Goal: Transaction & Acquisition: Book appointment/travel/reservation

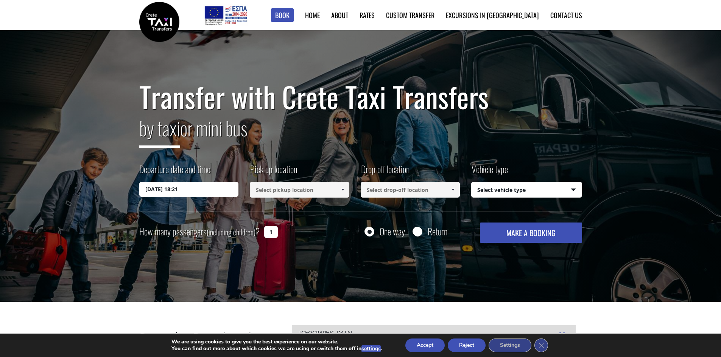
click at [208, 188] on input "[DATE] 18:21" at bounding box center [188, 189] width 99 height 15
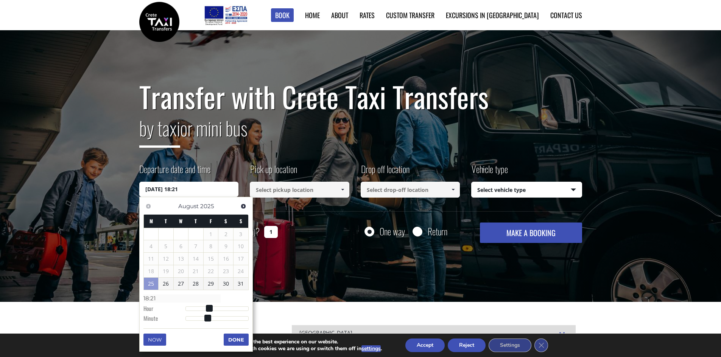
click at [284, 194] on input at bounding box center [299, 190] width 99 height 16
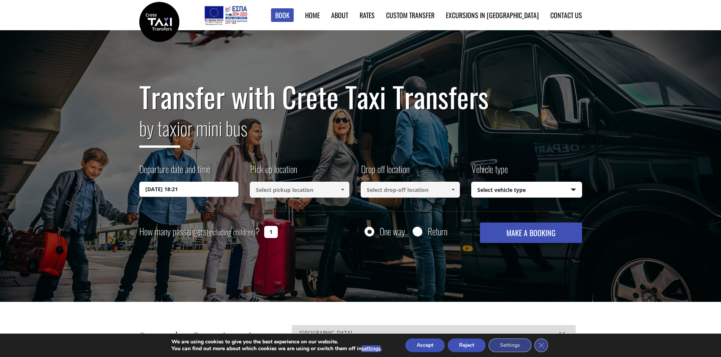
click at [294, 190] on input at bounding box center [299, 190] width 99 height 16
click at [342, 190] on span at bounding box center [342, 190] width 6 height 6
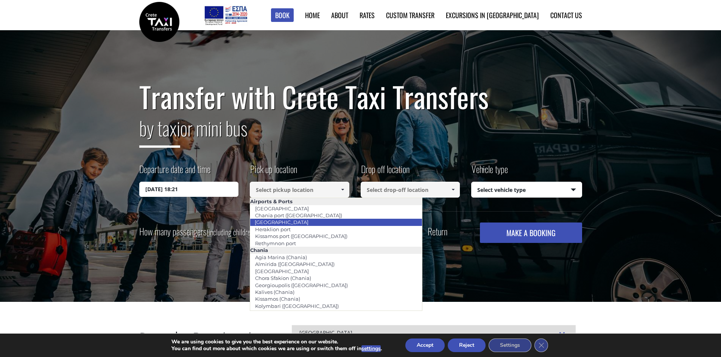
click at [294, 222] on link "[GEOGRAPHIC_DATA]" at bounding box center [282, 222] width 64 height 11
type input "[GEOGRAPHIC_DATA]"
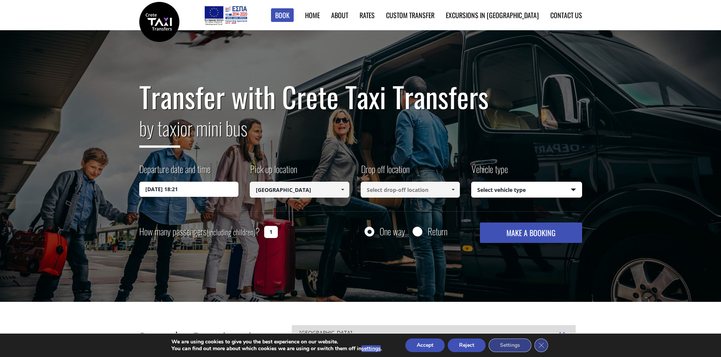
click at [376, 194] on input at bounding box center [409, 190] width 99 height 16
click at [451, 189] on span at bounding box center [453, 190] width 6 height 6
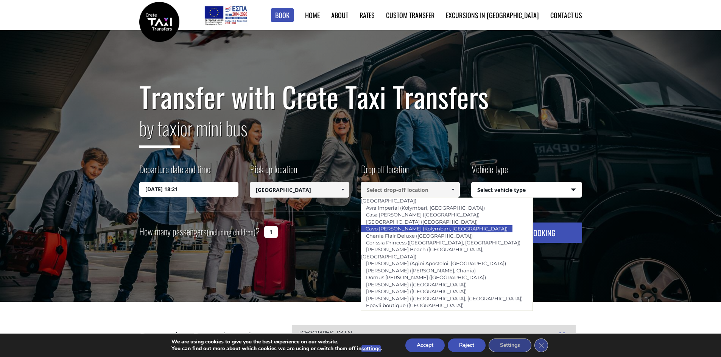
scroll to position [188, 0]
click at [387, 190] on input at bounding box center [409, 190] width 99 height 16
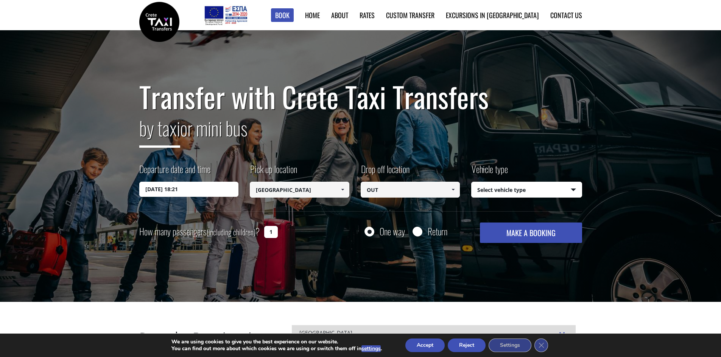
scroll to position [20, 0]
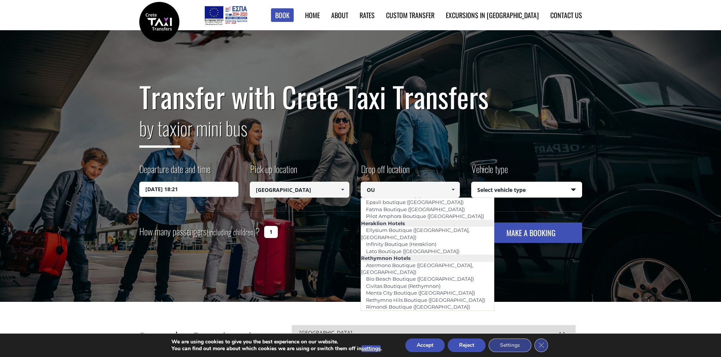
type input "O"
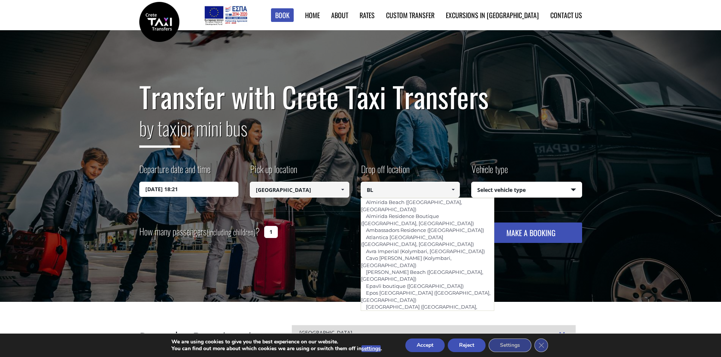
scroll to position [0, 0]
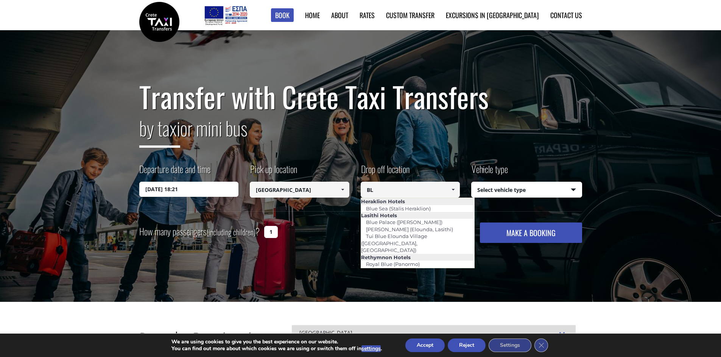
type input "B"
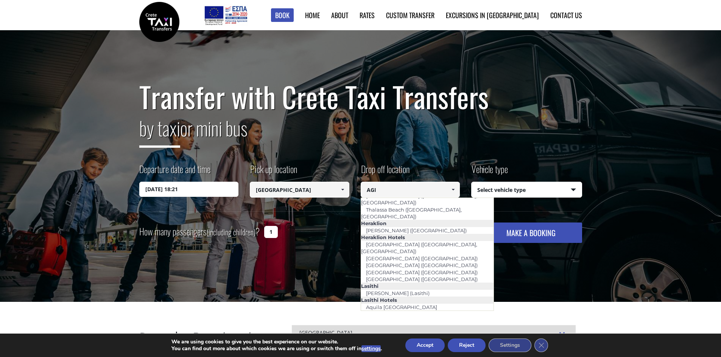
scroll to position [13, 0]
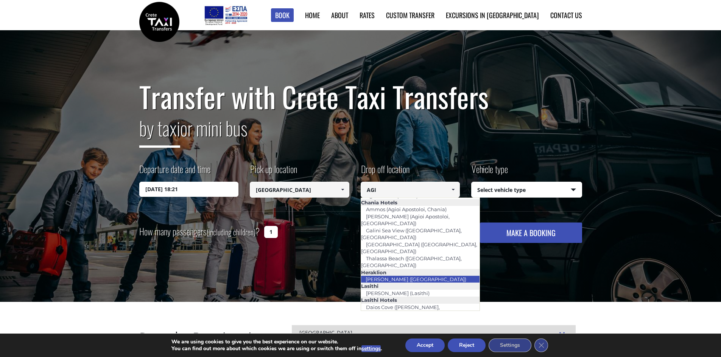
click at [412, 274] on link "[PERSON_NAME] ([GEOGRAPHIC_DATA])" at bounding box center [415, 279] width 110 height 11
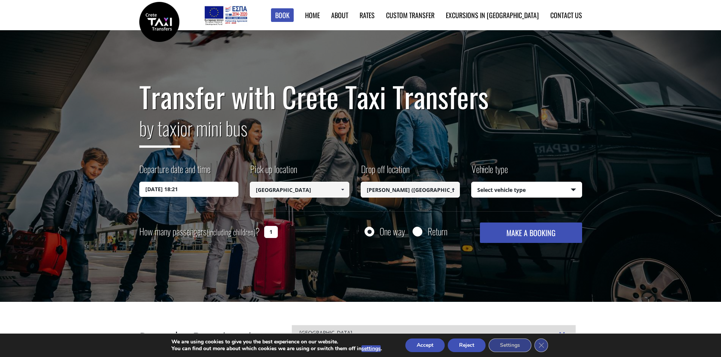
type input "[PERSON_NAME] ([GEOGRAPHIC_DATA])"
click at [487, 186] on select "Select vehicle type Taxi (4 passengers) Mercedes E Class Mini Van (7 passengers…" at bounding box center [526, 190] width 110 height 16
click at [471, 182] on select "Select vehicle type Taxi (4 passengers) Mercedes E Class Mini Van (7 passengers…" at bounding box center [526, 190] width 110 height 16
click at [418, 234] on input "Return" at bounding box center [416, 232] width 9 height 9
radio input "true"
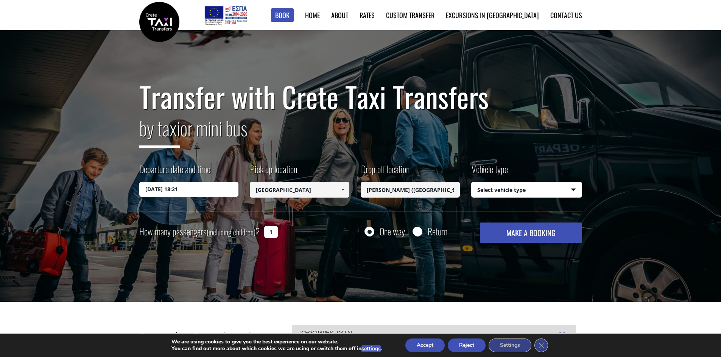
type input "[PERSON_NAME] ([GEOGRAPHIC_DATA])"
type input "[GEOGRAPHIC_DATA]"
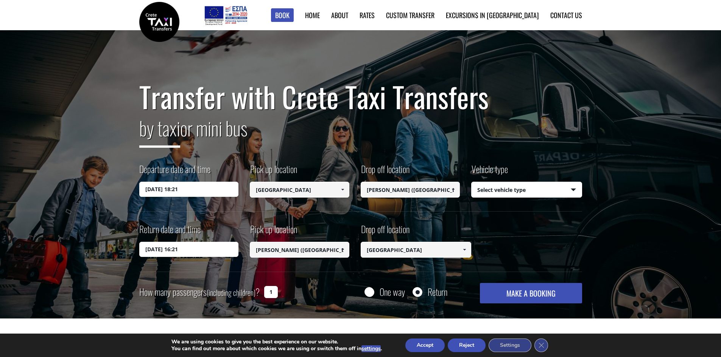
click at [195, 193] on input "[DATE] 18:21" at bounding box center [188, 189] width 99 height 15
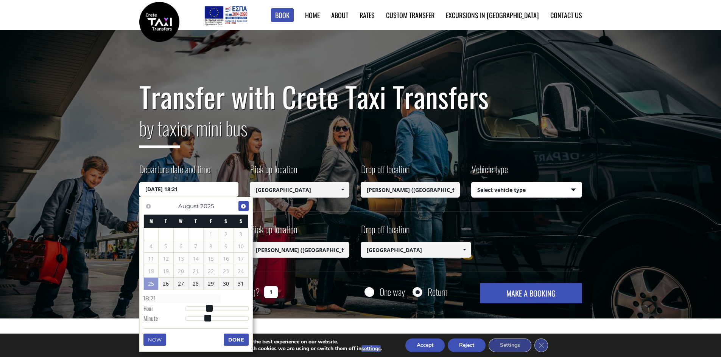
click at [240, 207] on span "Next" at bounding box center [243, 207] width 6 height 6
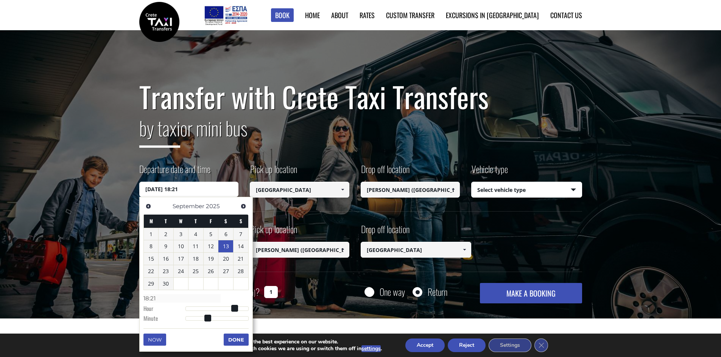
click at [225, 248] on link "13" at bounding box center [225, 247] width 15 height 12
type input "[DATE] 02:00"
type input "02:00"
type input "[DATE] 03:00"
type input "03:00"
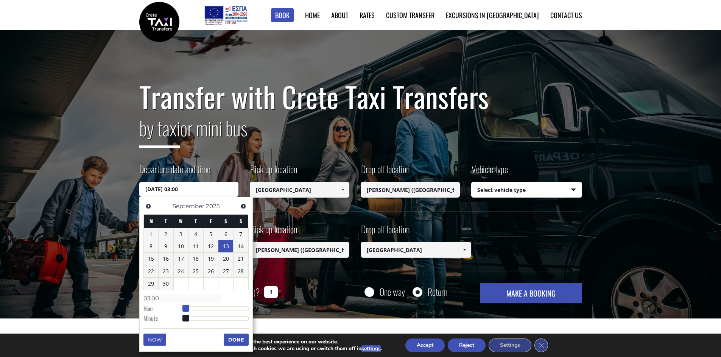
type input "[DATE] 04:00"
type input "04:00"
type input "[DATE] 05:00"
type input "05:00"
type input "[DATE] 06:00"
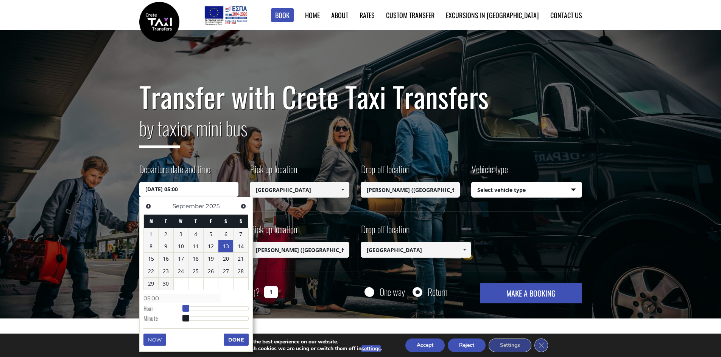
type input "06:00"
type input "[DATE] 07:00"
type input "07:00"
type input "[DATE] 08:00"
type input "08:00"
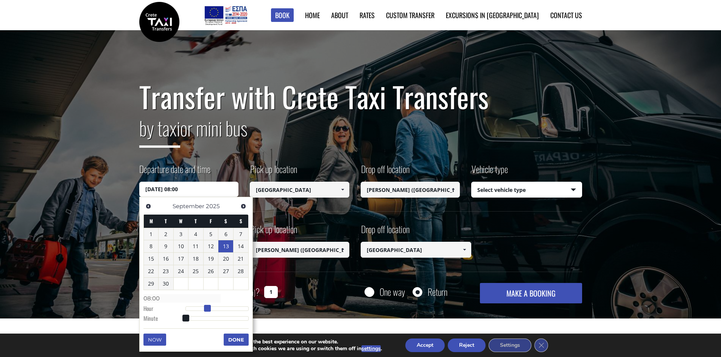
type input "[DATE] 09:00"
type input "09:00"
type input "[DATE] 10:00"
type input "10:00"
type input "[DATE] 12:00"
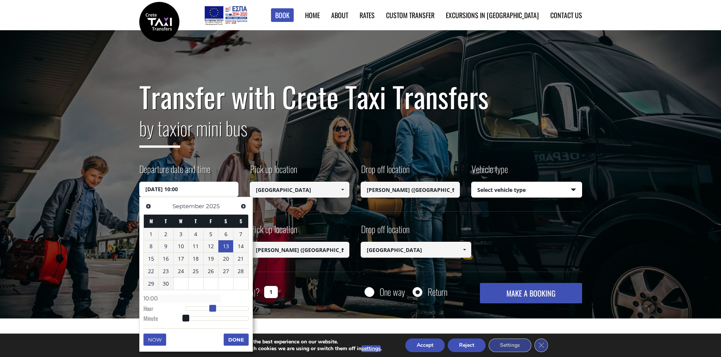
type input "12:00"
type input "[DATE] 13:00"
type input "13:00"
type input "[DATE] 11:00"
type input "11:00"
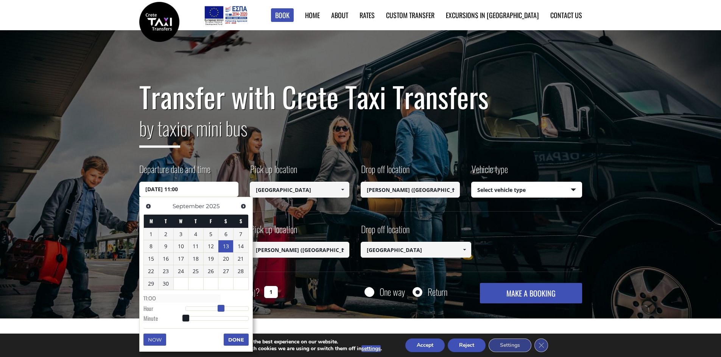
type input "[DATE] 10:00"
type input "10:00"
type input "[DATE] 08:00"
type input "08:00"
type input "[DATE] 06:00"
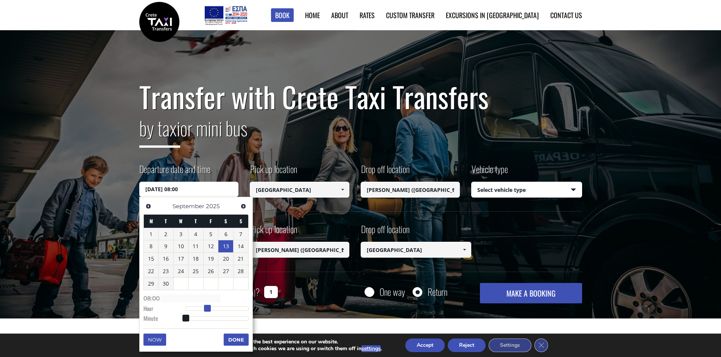
type input "06:00"
type input "[DATE] 05:00"
type input "05:00"
type input "[DATE] 06:00"
type input "06:00"
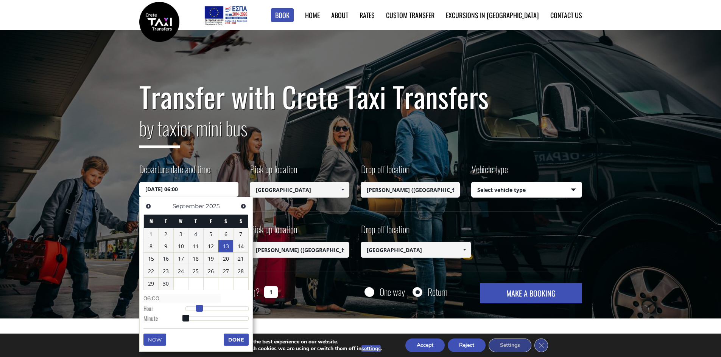
type input "[DATE] 07:00"
type input "07:00"
type input "[DATE] 08:00"
type input "08:00"
type input "[DATE] 09:00"
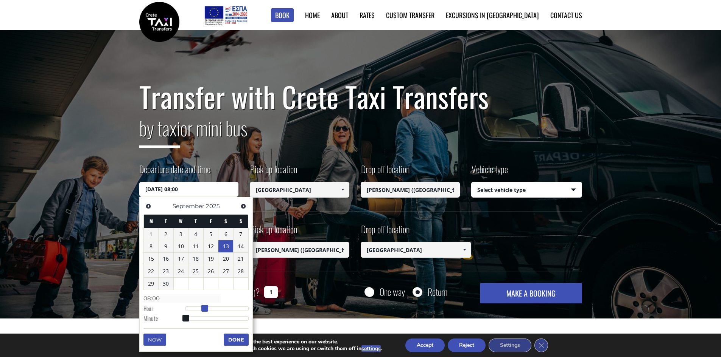
type input "09:00"
type input "[DATE] 10:00"
type input "10:00"
type input "[DATE] 11:00"
type input "11:00"
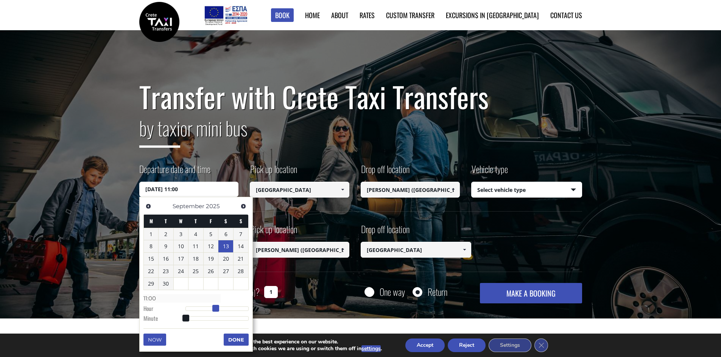
drag, startPoint x: 187, startPoint y: 307, endPoint x: 216, endPoint y: 310, distance: 29.3
click at [216, 310] on span at bounding box center [215, 308] width 7 height 7
type input "[DATE] 11:04"
type input "11:04"
type input "[DATE] 11:07"
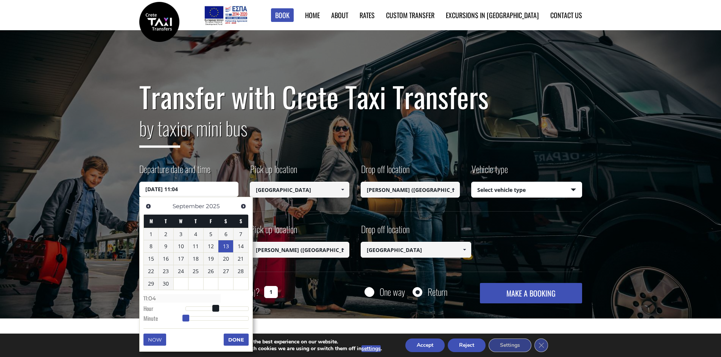
type input "11:07"
type input "[DATE] 11:09"
type input "11:09"
type input "[DATE] 11:10"
type input "11:10"
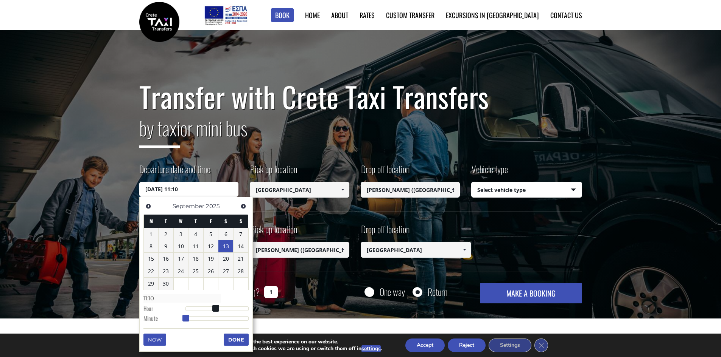
type input "[DATE] 11:11"
type input "11:11"
type input "[DATE] 11:12"
type input "11:12"
type input "[DATE] 11:13"
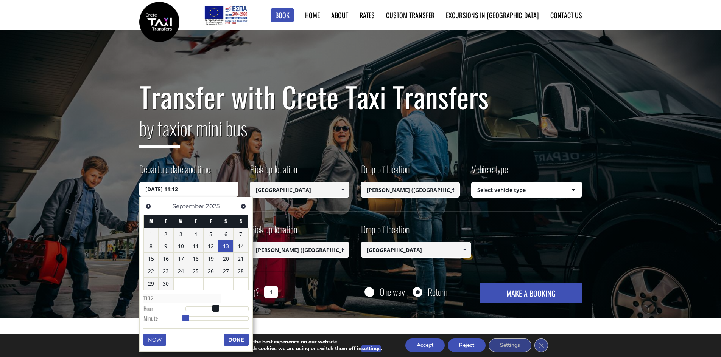
type input "11:13"
type input "[DATE] 11:14"
type input "11:14"
type input "[DATE] 11:15"
type input "11:15"
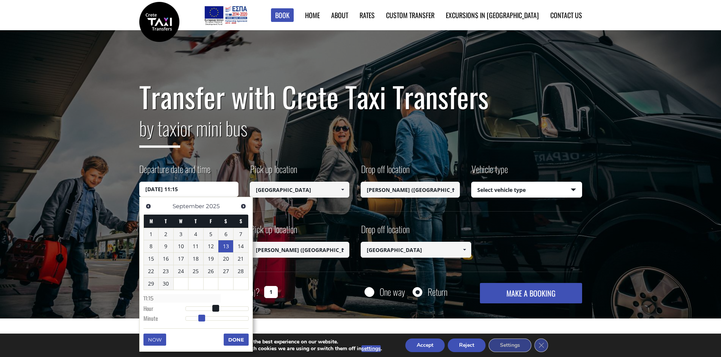
type input "[DATE] 11:16"
type input "11:16"
type input "[DATE] 11:18"
type input "11:18"
type input "[DATE] 11:19"
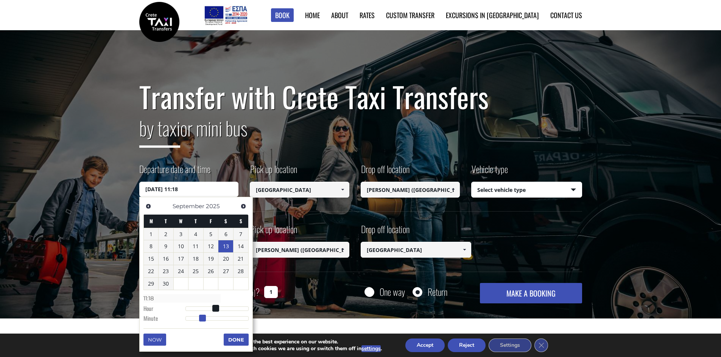
type input "11:19"
type input "[DATE] 11:15"
type input "11:15"
type input "[DATE] 11:12"
type input "11:12"
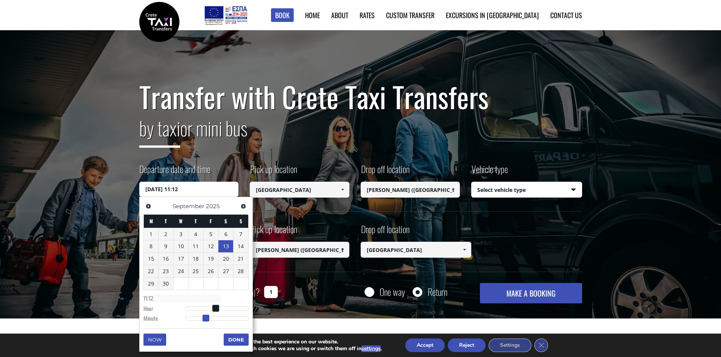
type input "[DATE] 11:10"
type input "11:10"
type input "[DATE] 11:09"
type input "11:09"
type input "[DATE] 11:08"
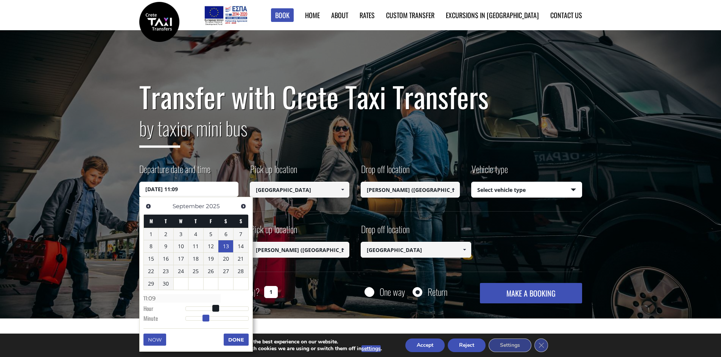
type input "11:08"
type input "[DATE] 11:06"
type input "11:06"
type input "[DATE] 11:05"
type input "11:05"
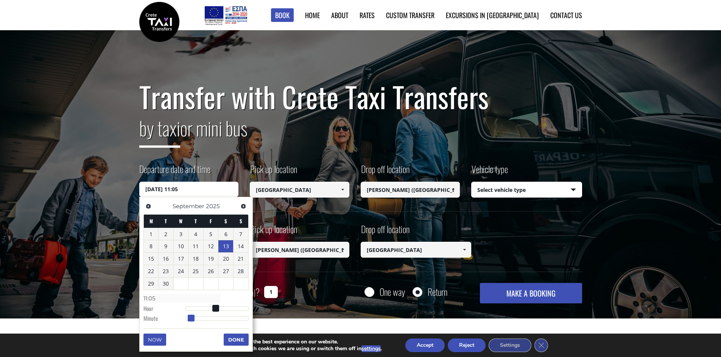
type input "[DATE] 11:01"
type input "11:01"
type input "[DATE] 11:00"
type input "11:00"
click at [183, 318] on span at bounding box center [185, 318] width 7 height 7
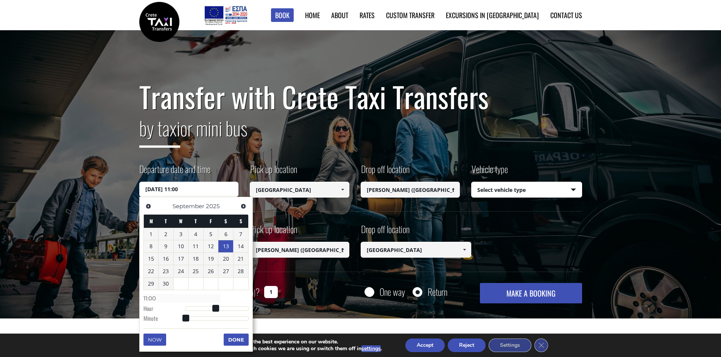
click at [257, 262] on div "Return date and time [DATE] 16:21 Pick up location Select pickup location Selec…" at bounding box center [360, 247] width 443 height 49
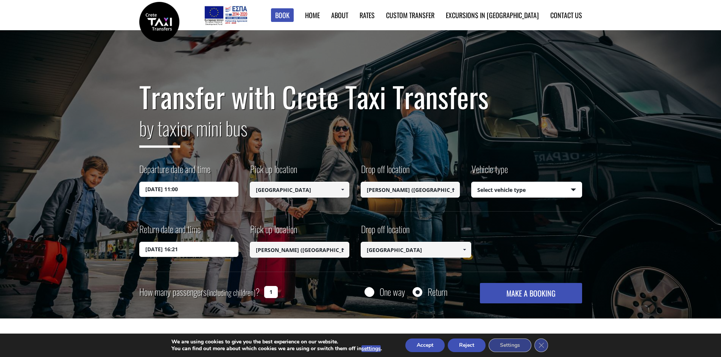
click at [200, 247] on input "[DATE] 16:21" at bounding box center [188, 249] width 99 height 15
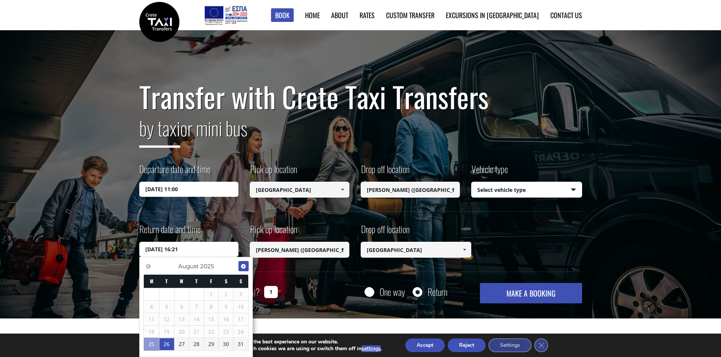
click at [241, 268] on span "Next" at bounding box center [243, 267] width 6 height 6
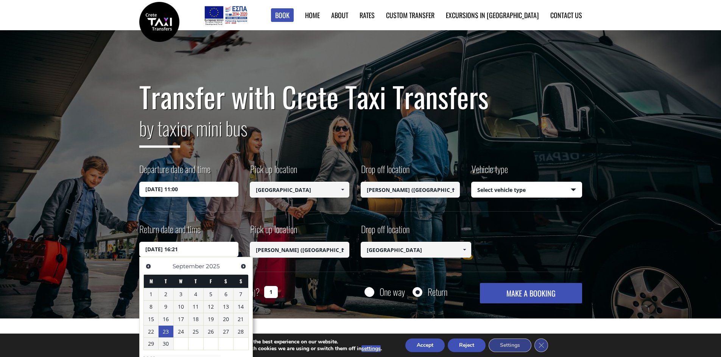
click at [168, 329] on link "23" at bounding box center [165, 332] width 15 height 12
click at [167, 331] on link "23" at bounding box center [165, 332] width 15 height 12
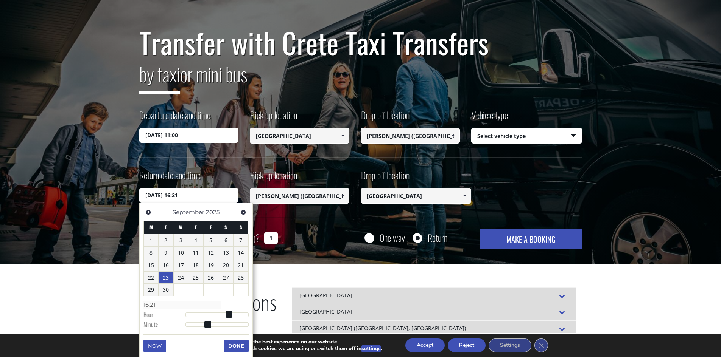
scroll to position [76, 0]
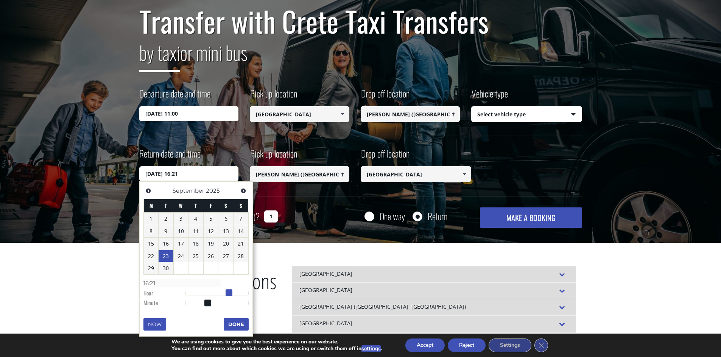
type input "[DATE] 14:21"
type input "14:21"
type input "[DATE] 13:21"
type input "13:21"
type input "[DATE] 12:21"
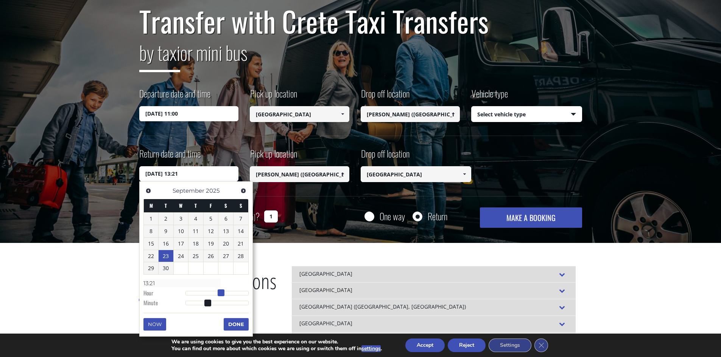
type input "12:21"
type input "[DATE] 11:21"
type input "11:21"
type input "[DATE] 10:21"
type input "10:21"
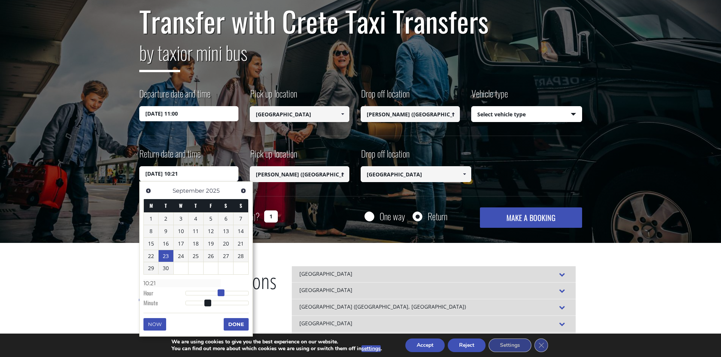
type input "[DATE] 09:21"
type input "09:21"
type input "[DATE] 08:21"
type input "08:21"
drag, startPoint x: 227, startPoint y: 293, endPoint x: 205, endPoint y: 292, distance: 22.0
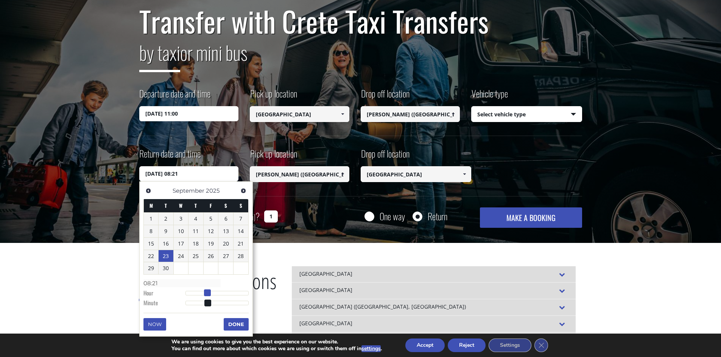
click at [205, 292] on span at bounding box center [207, 293] width 7 height 7
type input "[DATE] 08:22"
type input "08:22"
type input "[DATE] 08:23"
type input "08:23"
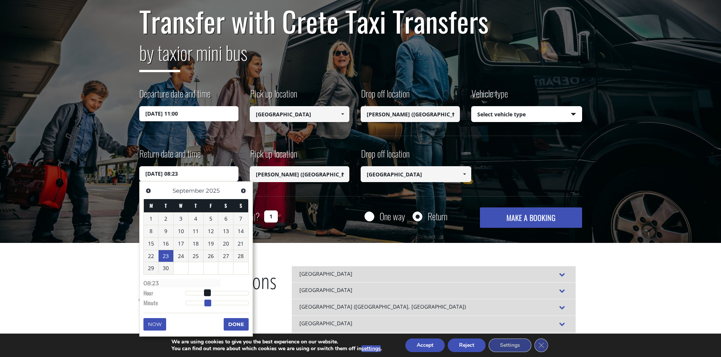
type input "[DATE] 08:24"
type input "08:24"
type input "[DATE] 08:25"
type input "08:25"
type input "[DATE] 08:26"
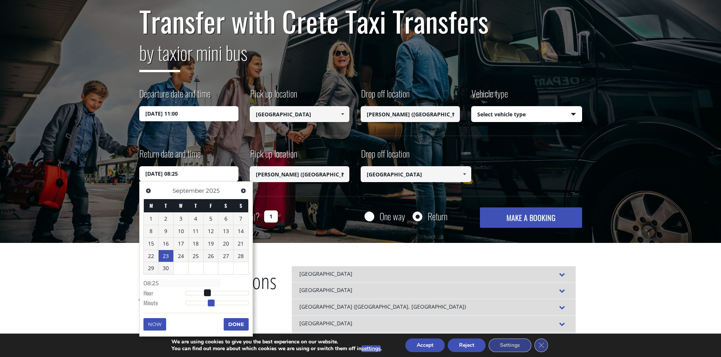
type input "08:26"
type input "[DATE] 08:25"
type input "08:25"
type input "[DATE] 08:23"
type input "08:23"
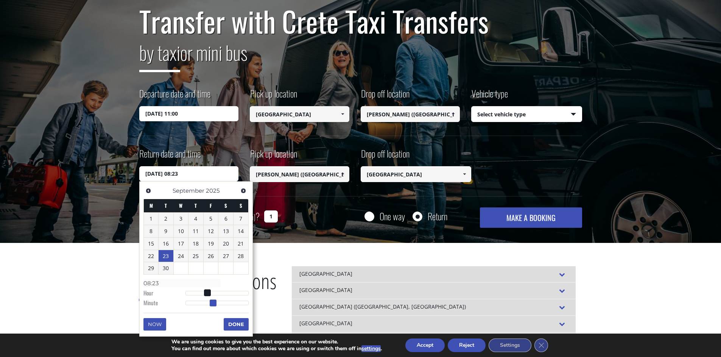
type input "[DATE] 08:22"
type input "08:22"
type input "[DATE] 08:21"
type input "08:21"
type input "[DATE] 08:20"
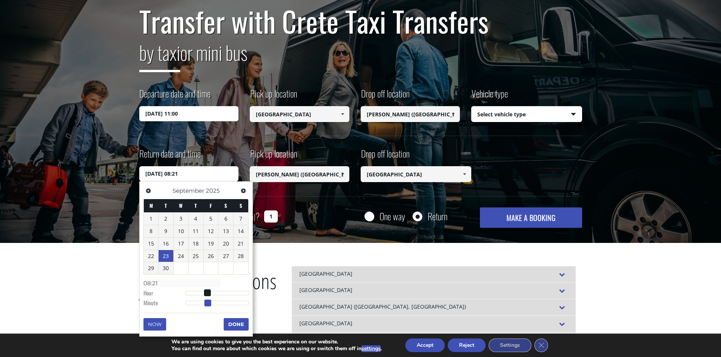
type input "08:20"
type input "[DATE] 08:19"
type input "08:19"
type input "[DATE] 08:17"
type input "08:17"
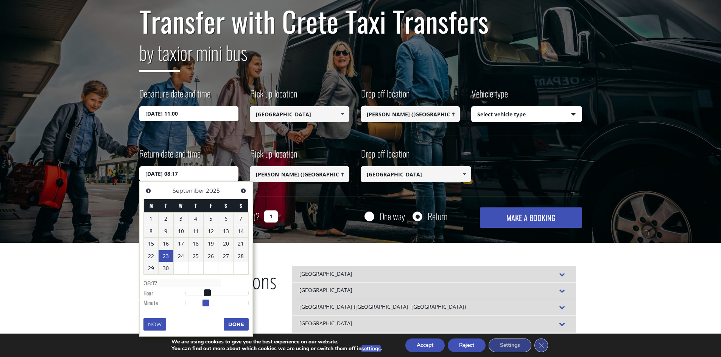
type input "[DATE] 08:15"
type input "08:15"
type input "[DATE] 08:13"
type input "08:13"
type input "[DATE] 08:10"
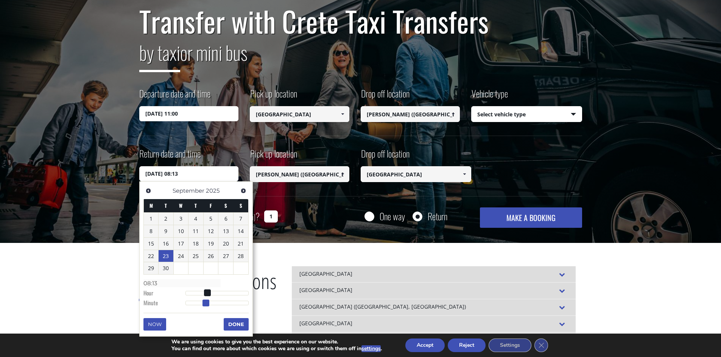
type input "08:10"
type input "[DATE] 08:09"
type input "08:09"
type input "[DATE] 08:08"
type input "08:08"
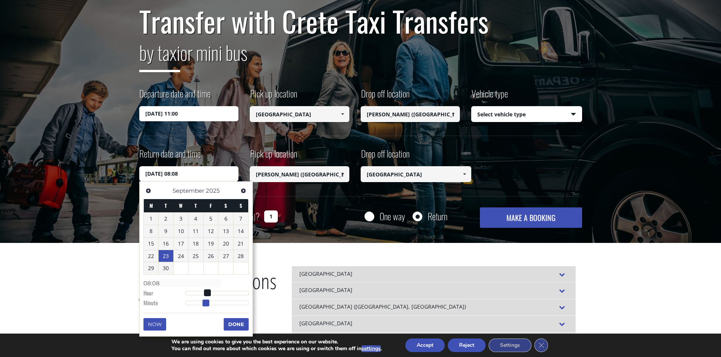
type input "[DATE] 08:07"
type input "08:07"
type input "[DATE] 08:06"
type input "08:06"
type input "[DATE] 08:05"
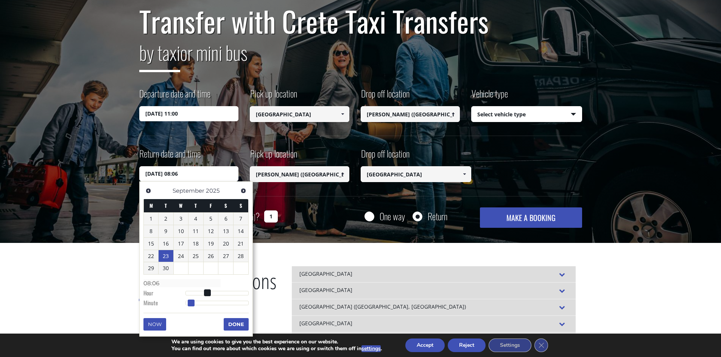
type input "08:05"
type input "[DATE] 08:04"
type input "08:04"
type input "[DATE] 08:03"
type input "08:03"
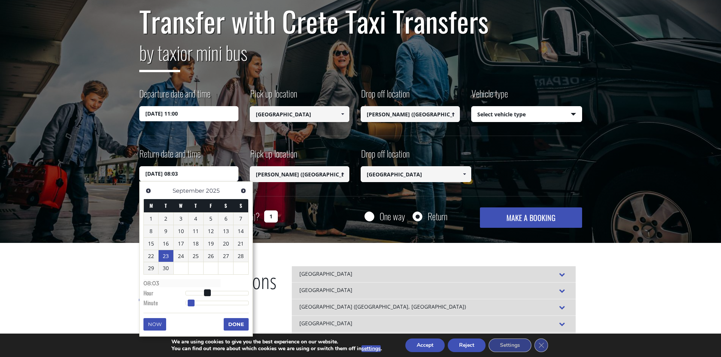
type input "[DATE] 08:02"
type input "08:02"
type input "[DATE] 08:01"
type input "08:01"
drag, startPoint x: 206, startPoint y: 305, endPoint x: 184, endPoint y: 304, distance: 22.0
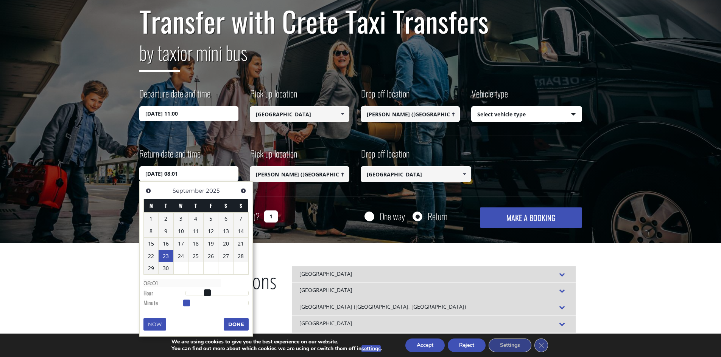
click at [184, 304] on span at bounding box center [186, 303] width 7 height 7
type input "[DATE] 08:00"
type input "08:00"
drag, startPoint x: 188, startPoint y: 303, endPoint x: 180, endPoint y: 303, distance: 7.2
click at [180, 303] on dl "Time 08:00 Hour Minute Second Millisecond Microsecond Time Zone -1200 -1100 -10…" at bounding box center [195, 293] width 105 height 32
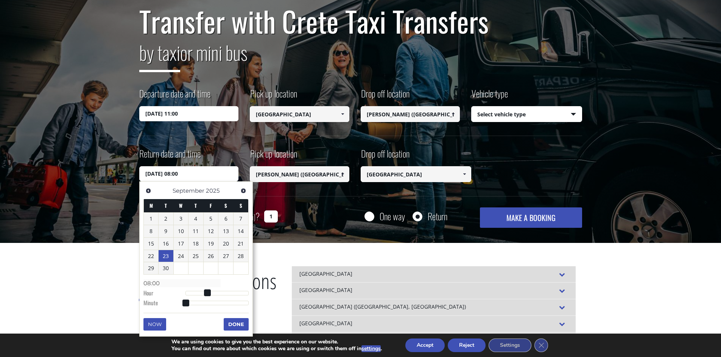
type input "[DATE] 09:00"
type input "09:00"
click at [209, 294] on span at bounding box center [210, 293] width 7 height 7
click at [229, 324] on button "Done" at bounding box center [236, 324] width 25 height 12
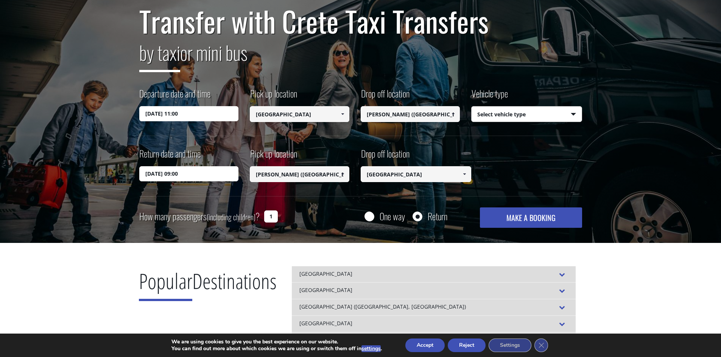
click at [507, 116] on select "Select vehicle type Taxi (4 passengers) Mercedes E Class Mini Van (7 passengers…" at bounding box center [526, 115] width 110 height 16
select select "541"
click at [471, 107] on select "Select vehicle type Taxi (4 passengers) Mercedes E Class Mini Van (7 passengers…" at bounding box center [526, 115] width 110 height 16
click at [502, 218] on button "MAKE A BOOKING" at bounding box center [531, 218] width 102 height 20
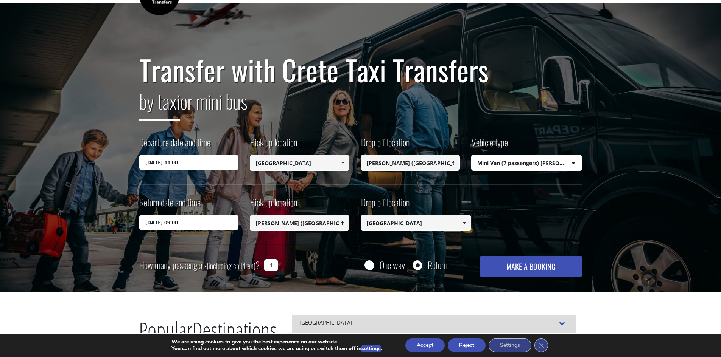
scroll to position [0, 0]
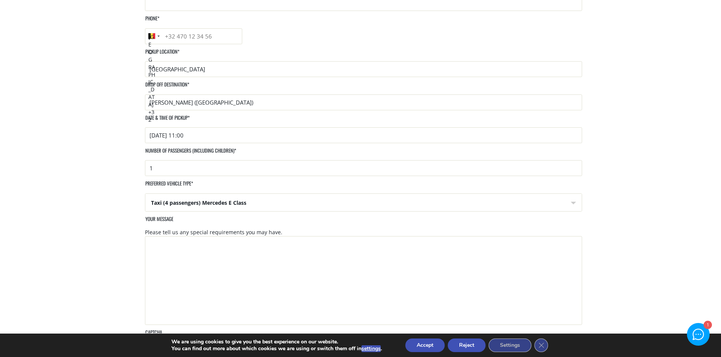
scroll to position [151, 0]
